Goal: Answer question/provide support

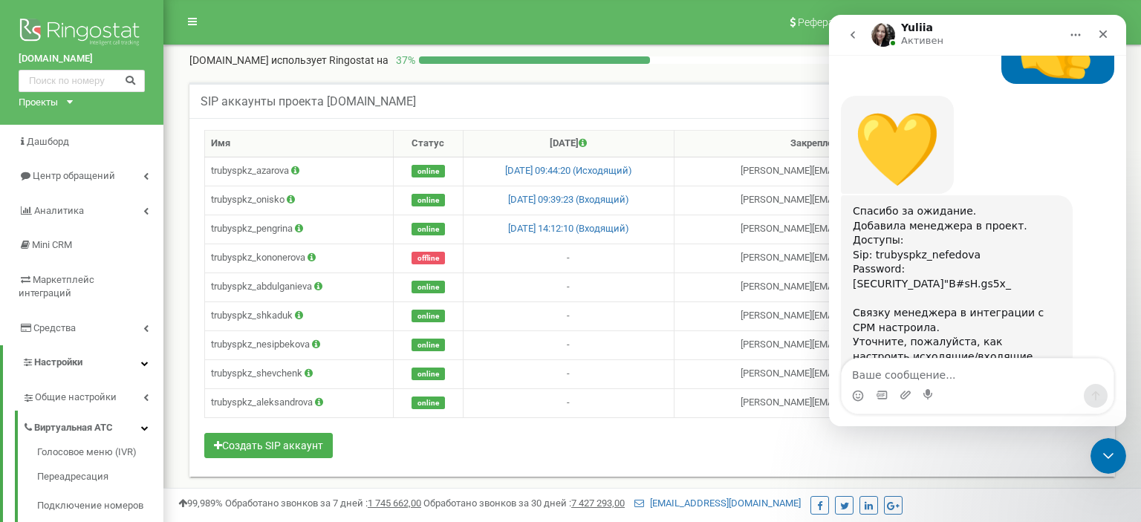
scroll to position [710, 0]
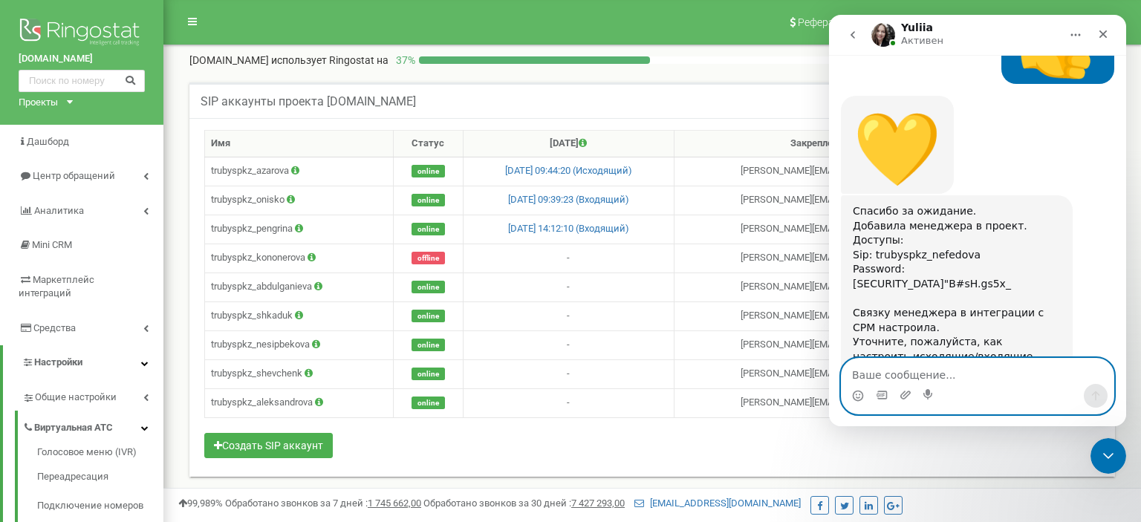
click at [949, 374] on textarea "Ваше сообщение..." at bounding box center [977, 371] width 272 height 25
click at [902, 375] on textarea "Ваше сообщение..." at bounding box center [977, 371] width 272 height 25
type textarea "C"
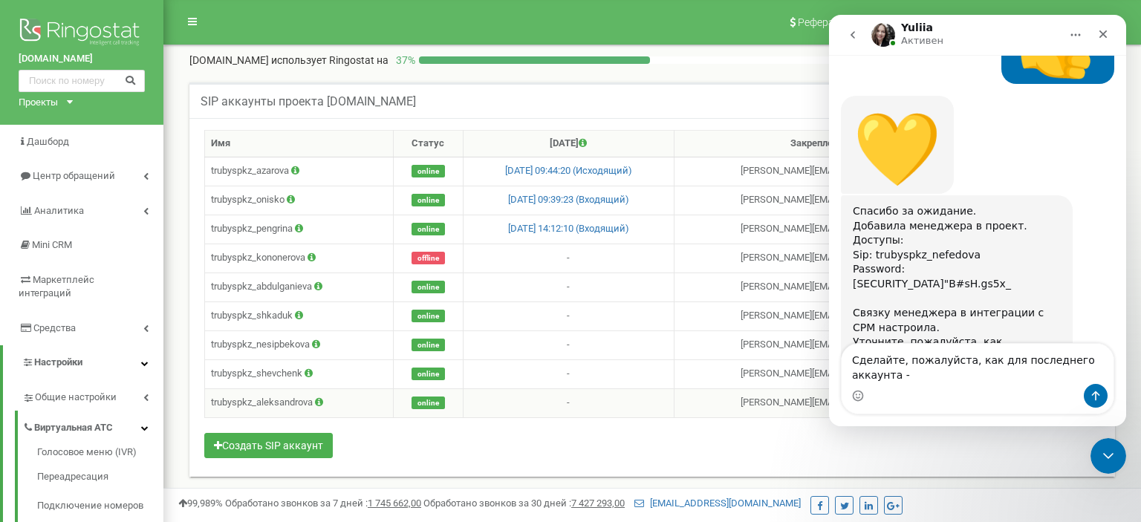
click at [278, 398] on td "trubyspkz_aleksandrova" at bounding box center [299, 402] width 189 height 29
copy td "trubyspkz_aleksandrova"
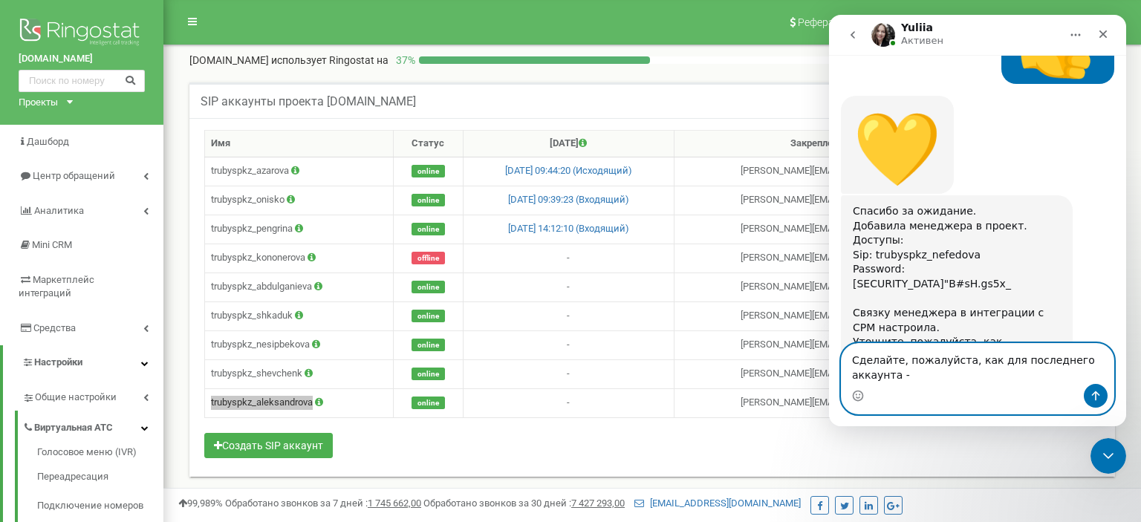
click at [1050, 370] on textarea "Сделайте, пожалуйста, как для последнего аккаунта -" at bounding box center [977, 364] width 272 height 40
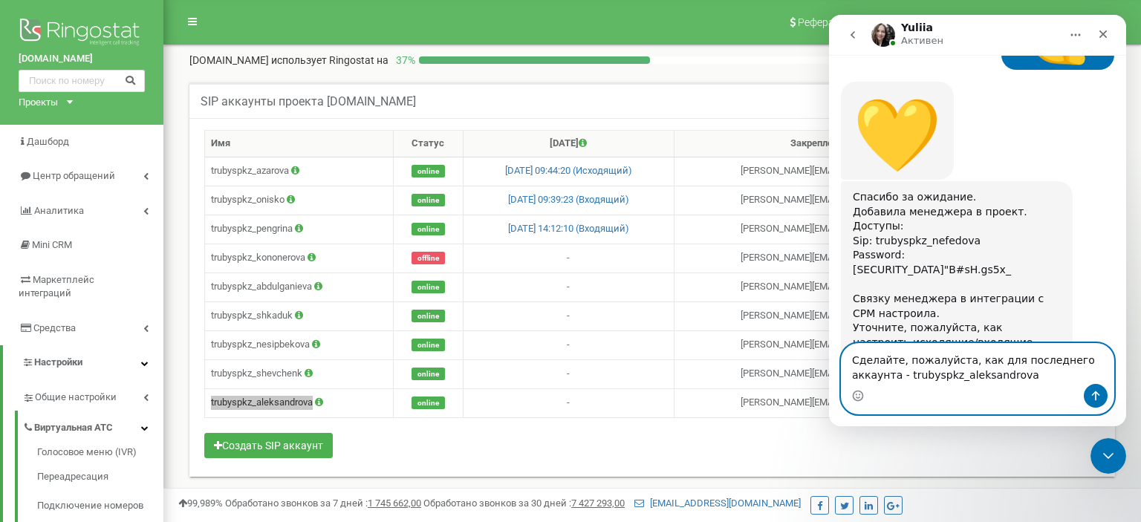
scroll to position [725, 0]
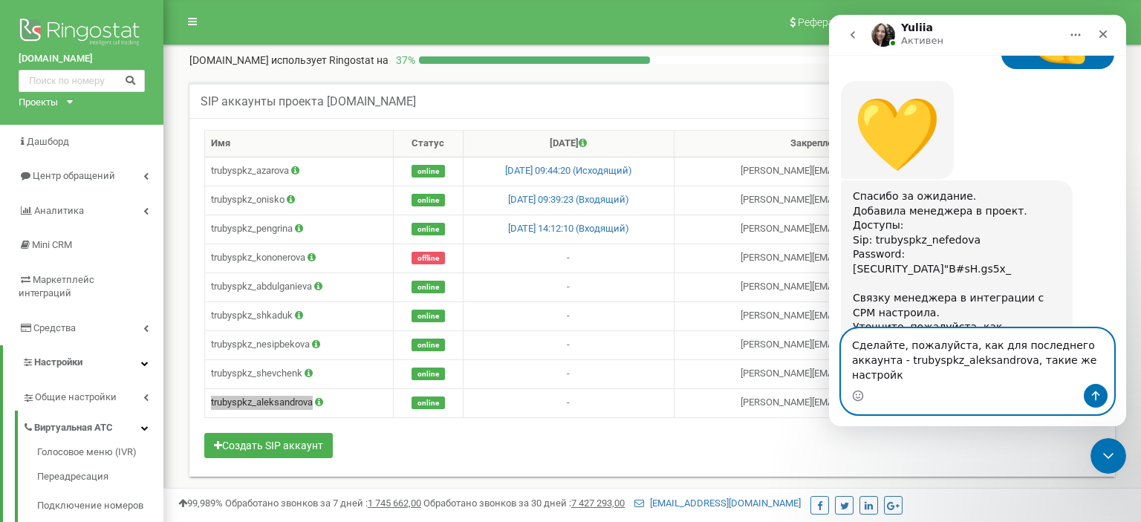
type textarea "Сделайте, пожалуйста, как для последнего аккаунта - trubyspkz_aleksandrova, так…"
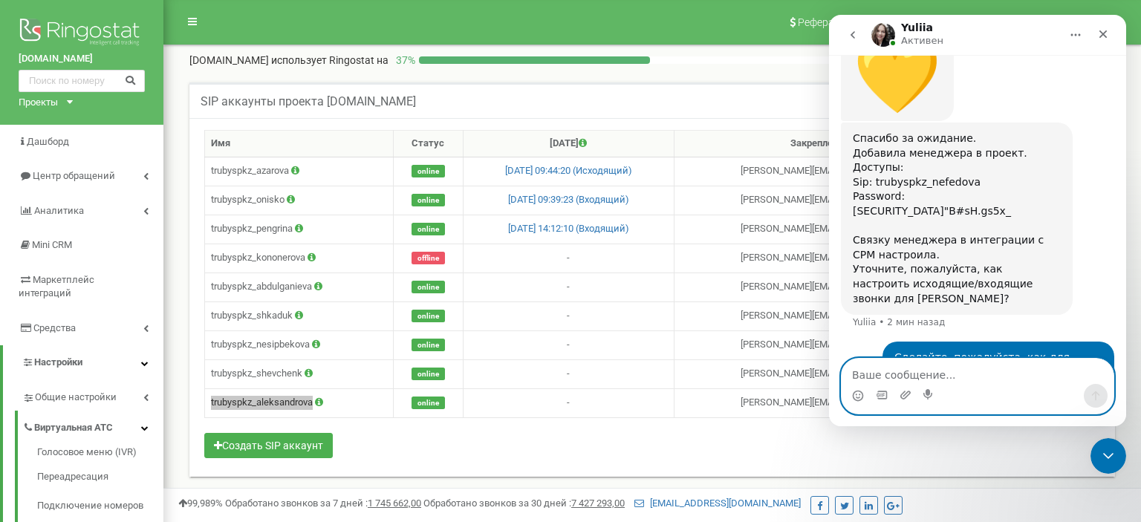
scroll to position [783, 0]
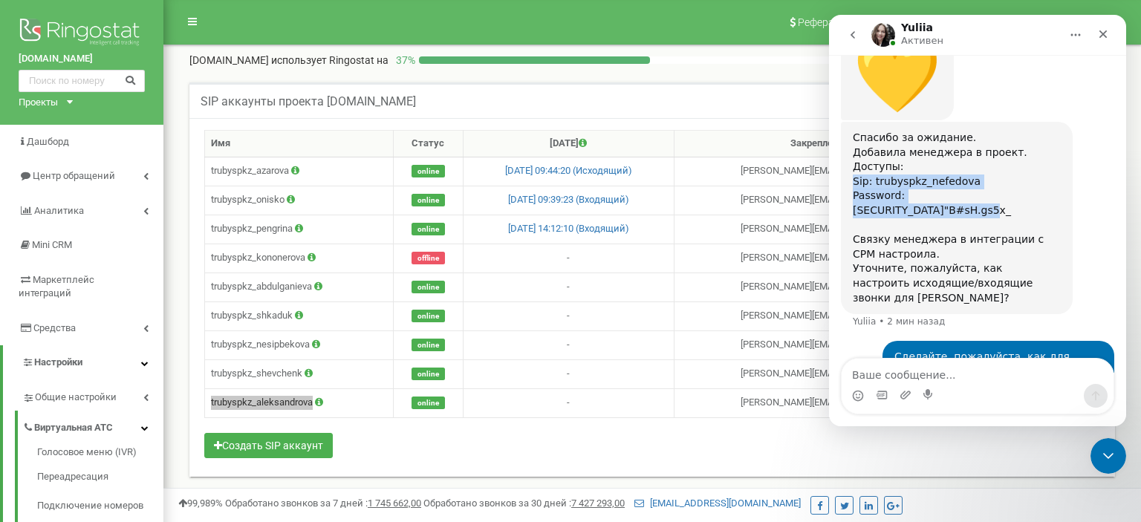
drag, startPoint x: 854, startPoint y: 148, endPoint x: 991, endPoint y: 169, distance: 138.3
click at [991, 168] on div "Спасибо за ожидание. Добавила менеджера в проект. Доступы: Sip: trubyspkz_nefed…" at bounding box center [957, 218] width 208 height 175
copy div "Sip: trubyspkz_nefedova Password: [SECURITY_DATA]"B#sH.gs5x_"
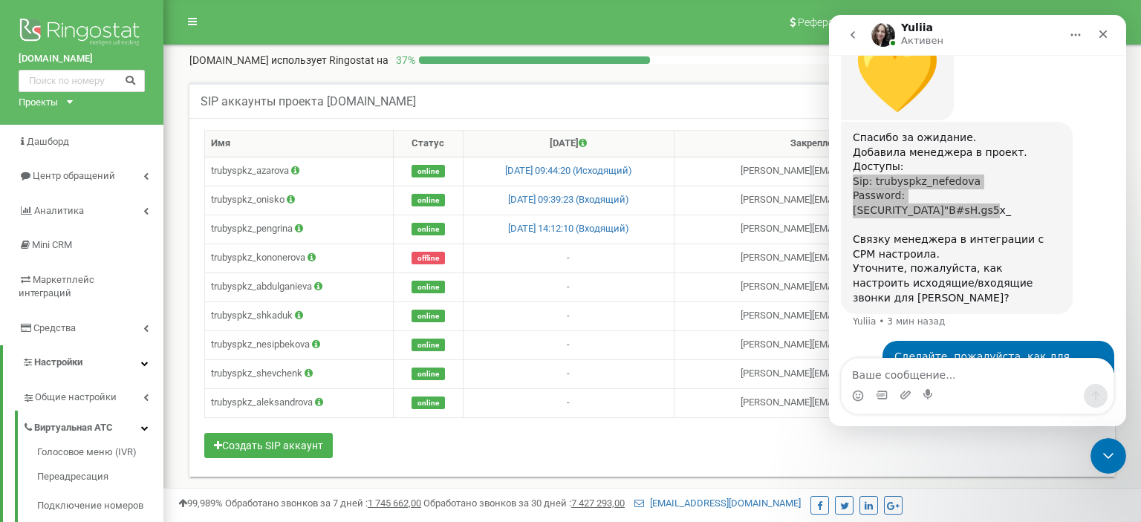
click at [380, 435] on div "Имя Статус [DATE] Закреплен за сотрудником trubyspkz_azarova online [DATE] 09:4…" at bounding box center [652, 296] width 896 height 332
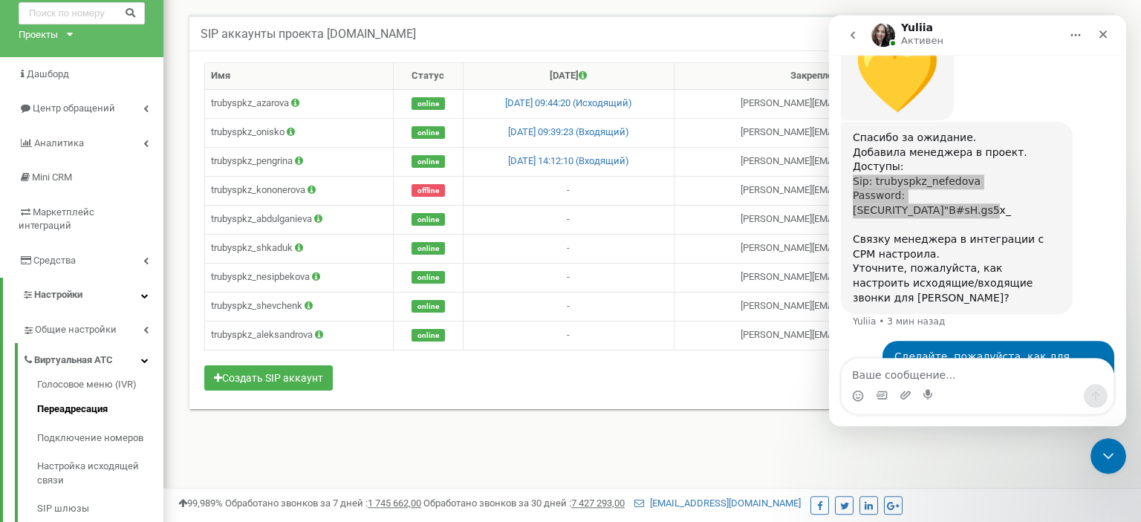
scroll to position [157, 0]
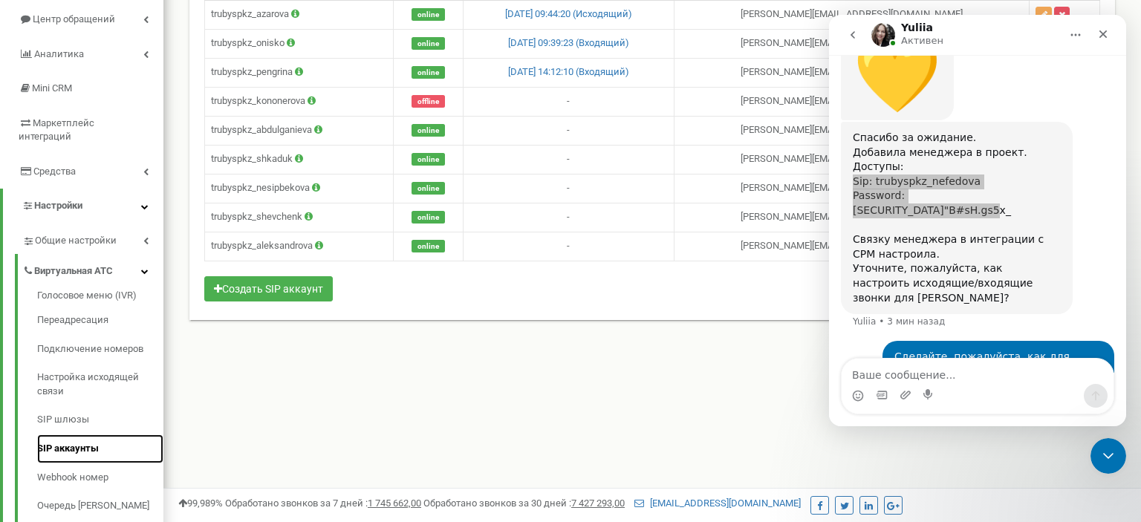
click at [62, 434] on link "SIP аккаунты" at bounding box center [100, 448] width 126 height 29
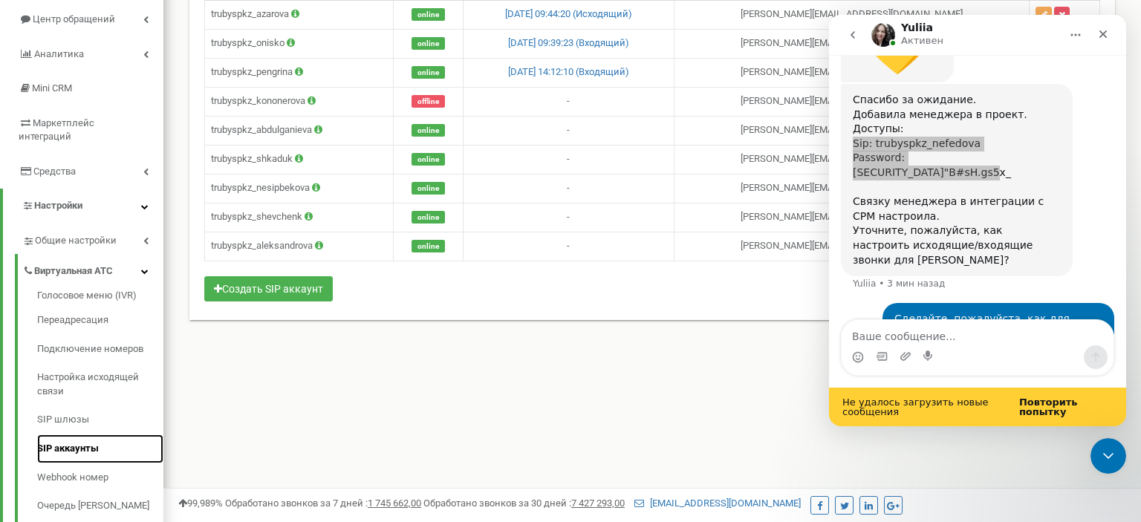
scroll to position [822, 0]
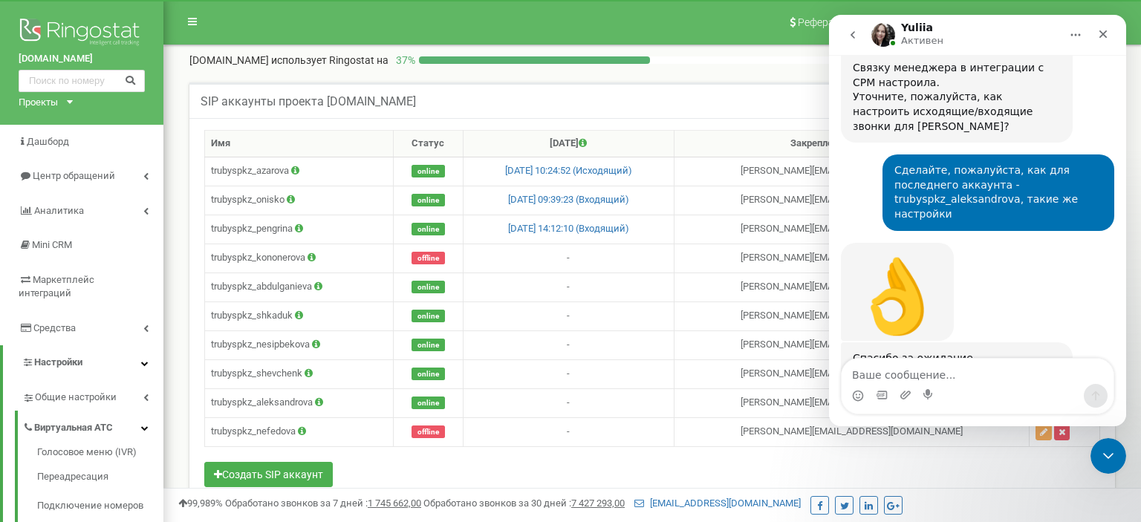
scroll to position [957, 0]
